Goal: Task Accomplishment & Management: Manage account settings

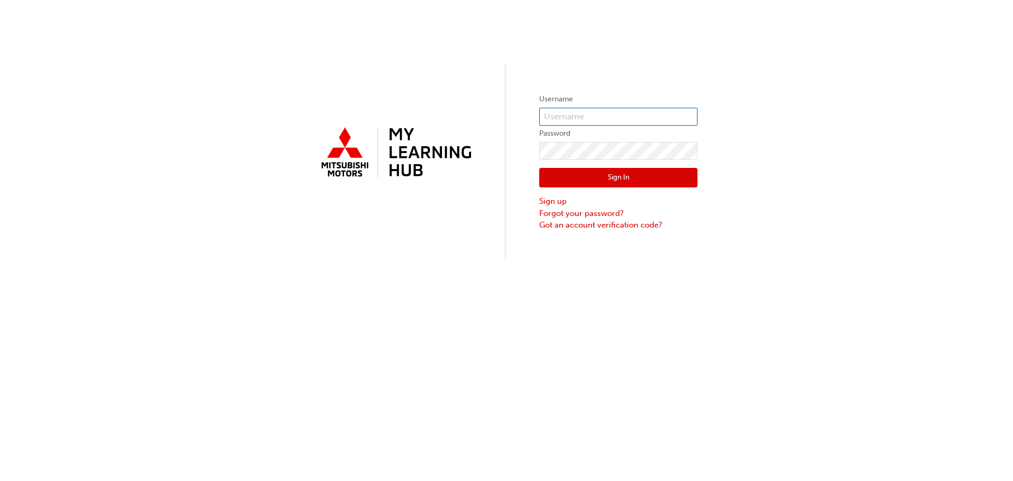
type input "0005464581"
click at [629, 174] on button "Sign In" at bounding box center [618, 178] width 158 height 20
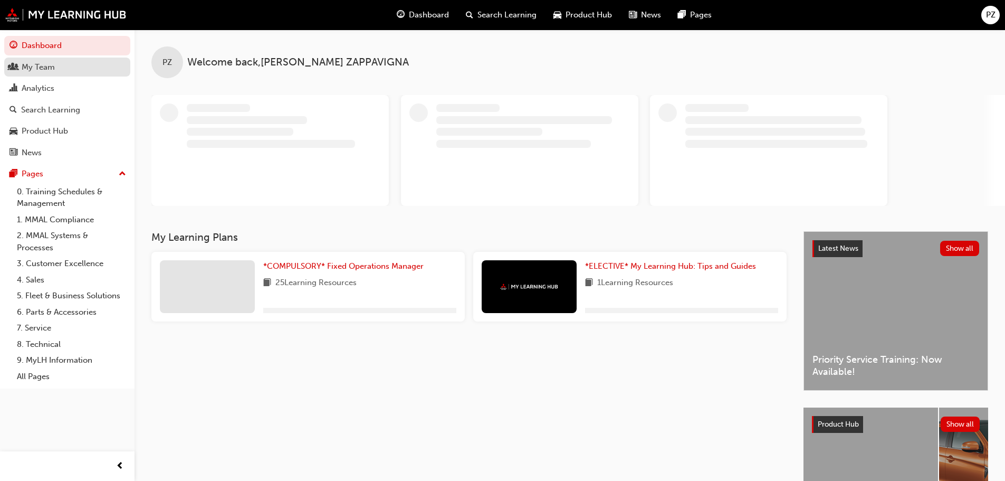
click at [65, 69] on div "My Team" at bounding box center [67, 67] width 116 height 13
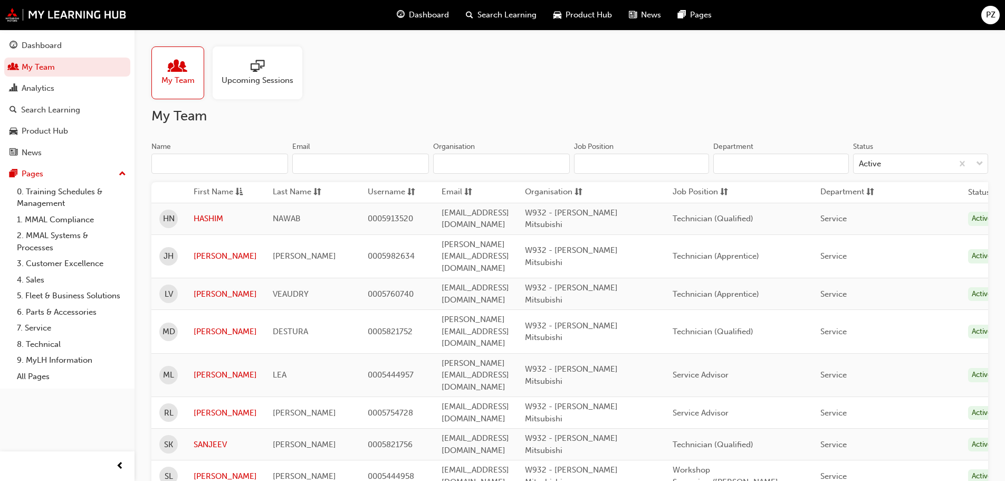
click at [189, 69] on div at bounding box center [177, 67] width 33 height 15
click at [199, 250] on link "[PERSON_NAME]" at bounding box center [225, 256] width 63 height 12
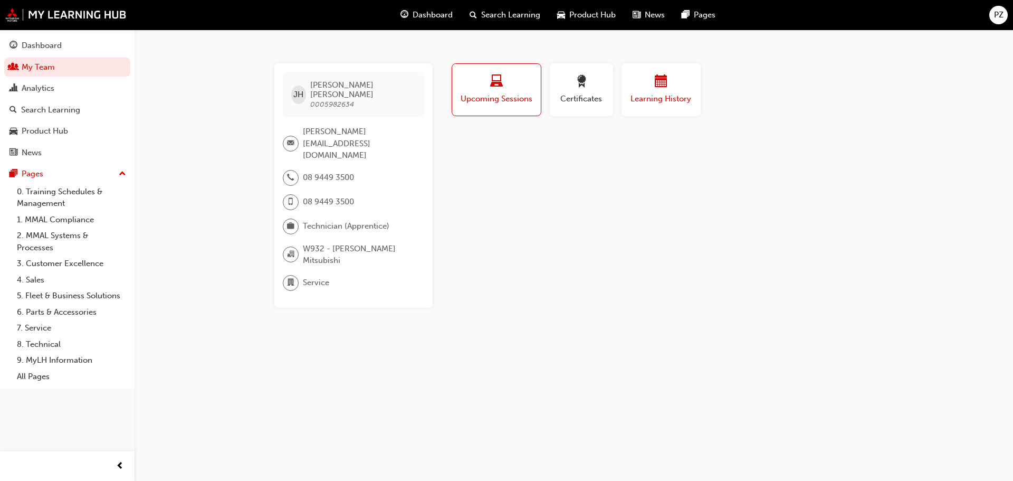
click at [638, 99] on span "Learning History" at bounding box center [661, 99] width 63 height 12
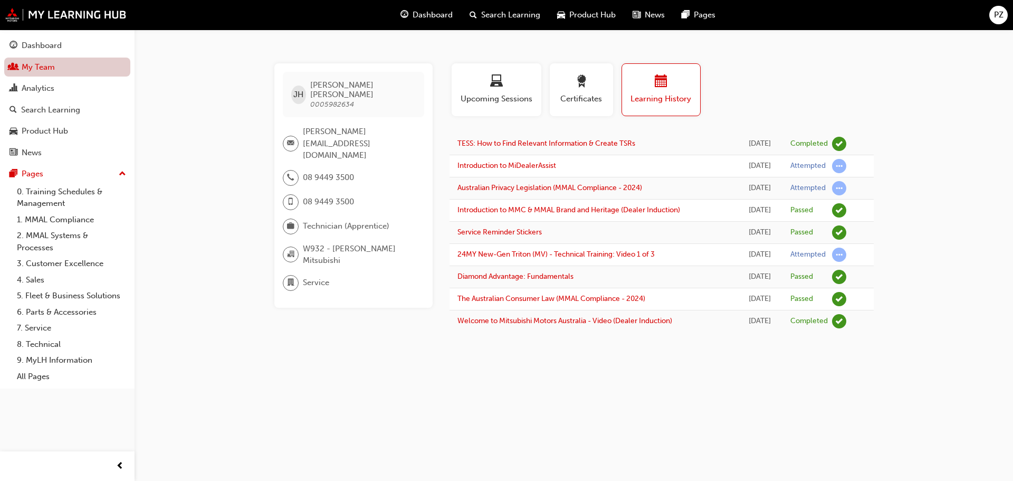
click at [39, 70] on link "My Team" at bounding box center [67, 68] width 126 height 20
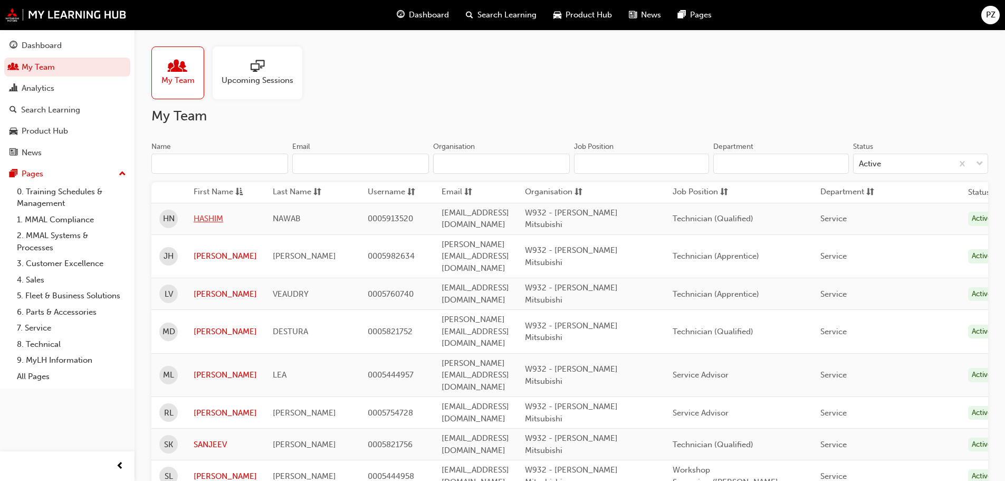
click at [210, 213] on link "HASHIM" at bounding box center [225, 219] width 63 height 12
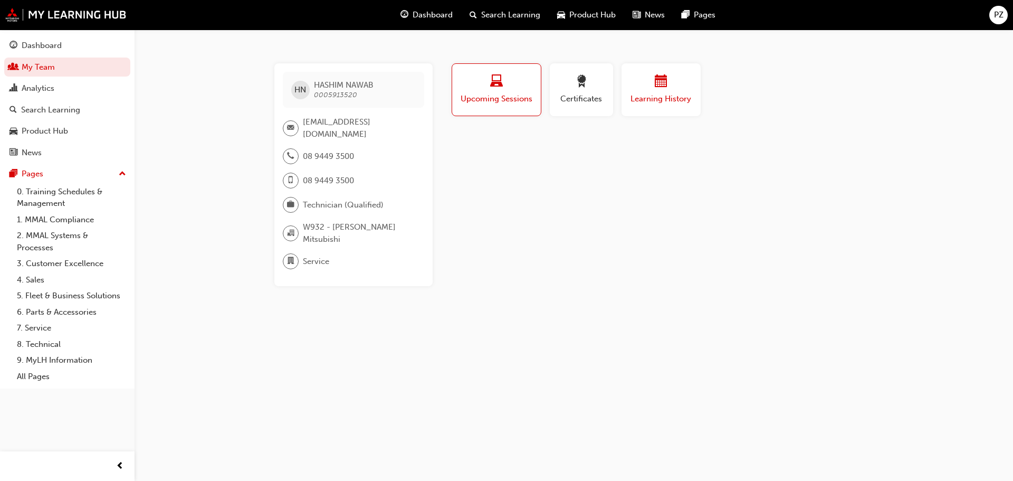
click at [666, 90] on div "button" at bounding box center [661, 83] width 63 height 16
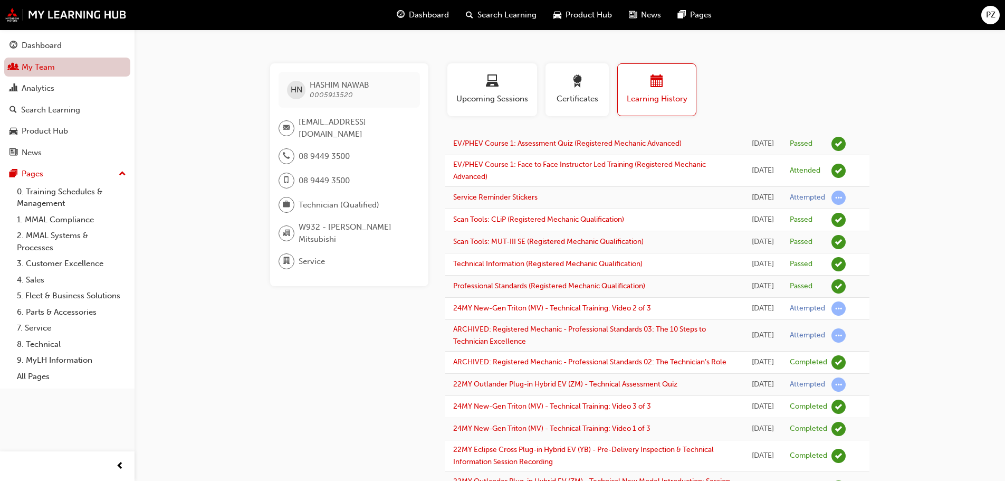
click at [27, 65] on link "My Team" at bounding box center [67, 68] width 126 height 20
